Goal: Go to known website: Access a specific website the user already knows

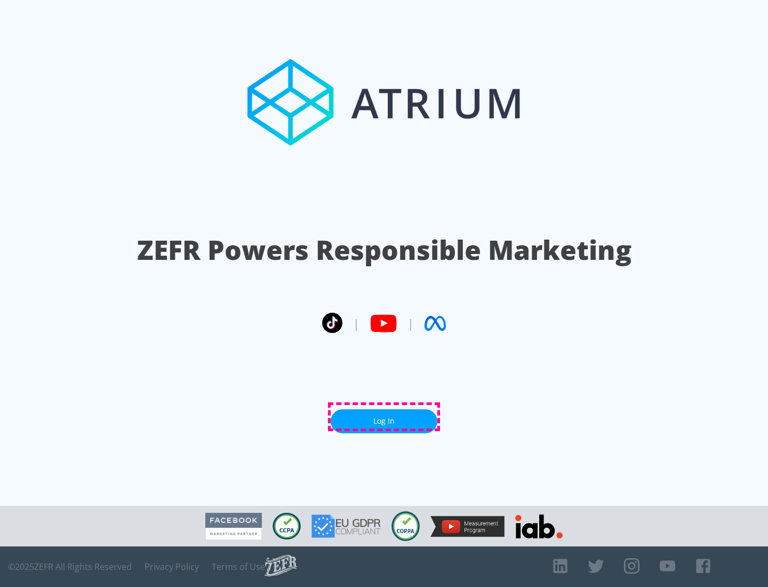
click at [384, 417] on link "Log In" at bounding box center [384, 421] width 107 height 24
